Goal: Task Accomplishment & Management: Complete application form

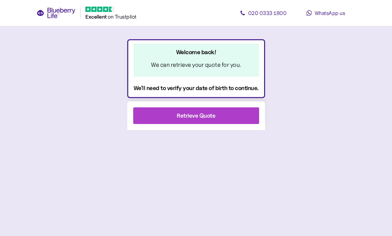
click at [215, 120] on span "Retrieve Quote" at bounding box center [196, 116] width 39 height 16
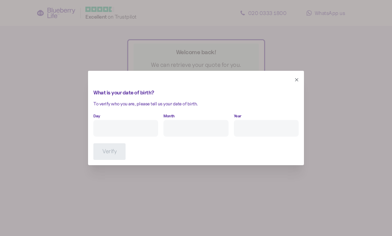
click at [110, 125] on input "Day" at bounding box center [125, 128] width 65 height 17
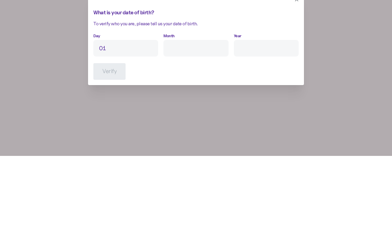
click at [216, 120] on input "Month" at bounding box center [196, 128] width 65 height 17
type input "1"
click at [266, 120] on input "Year" at bounding box center [266, 128] width 65 height 17
type input "2"
type input "****"
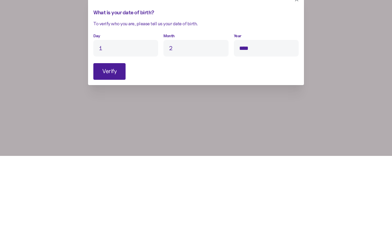
scroll to position [22, 0]
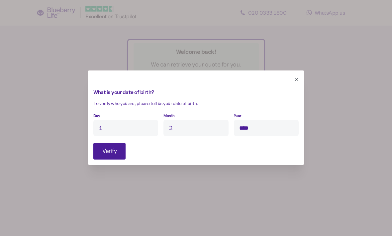
click at [120, 153] on button "Verify" at bounding box center [109, 151] width 32 height 17
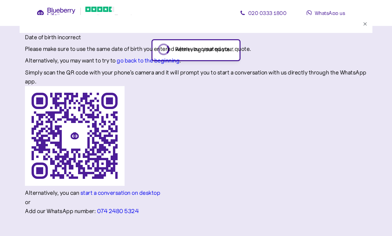
scroll to position [21, 0]
click at [362, 21] on button "button" at bounding box center [365, 23] width 7 height 7
